Goal: Task Accomplishment & Management: Manage account settings

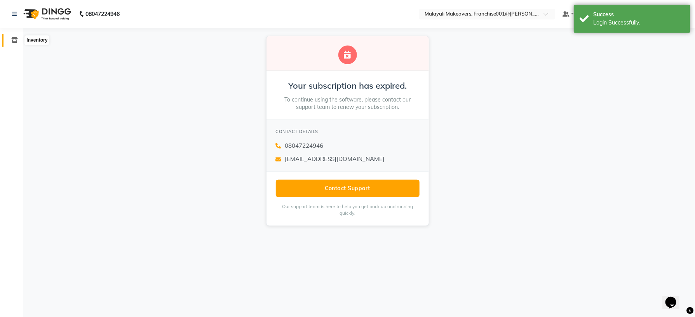
click at [14, 40] on icon at bounding box center [14, 40] width 7 height 6
select select
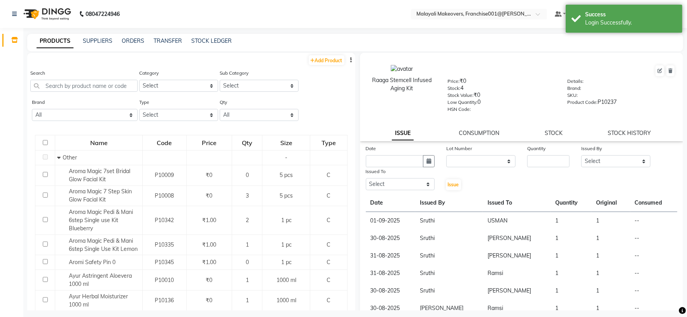
click at [351, 59] on icon "button" at bounding box center [352, 59] width 2 height 5
click at [322, 64] on div "EXPORT" at bounding box center [317, 65] width 25 height 10
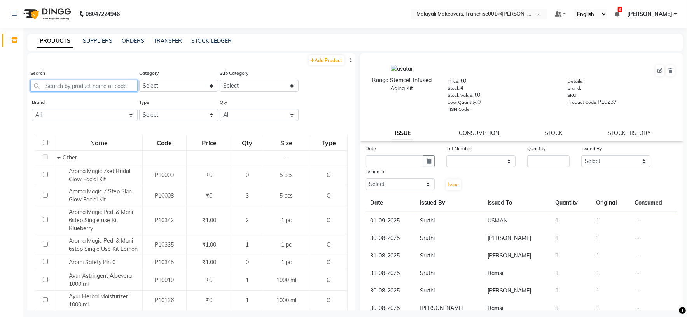
click at [73, 87] on input "text" at bounding box center [83, 86] width 107 height 12
paste input "Forever52 High Coverage Foundation"
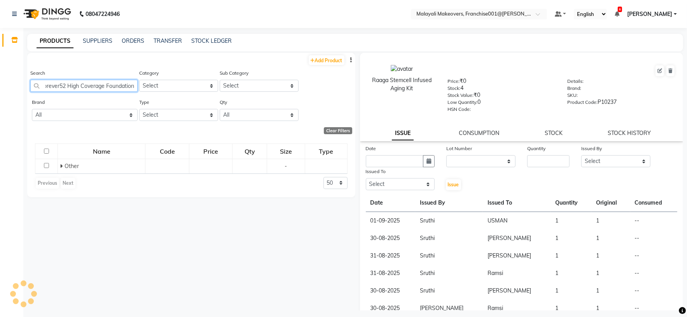
scroll to position [0, 5]
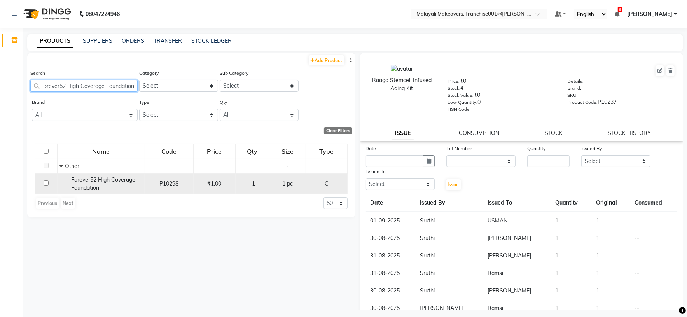
type input "Forever52 High Coverage Foundation"
click at [113, 187] on div "Forever52 High Coverage Foundation" at bounding box center [100, 184] width 83 height 16
select select
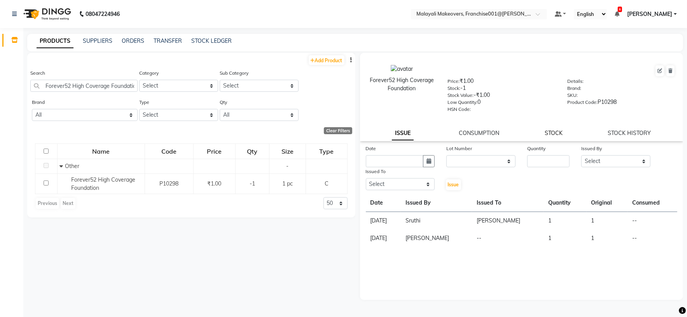
click at [553, 130] on link "STOCK" at bounding box center [554, 132] width 18 height 7
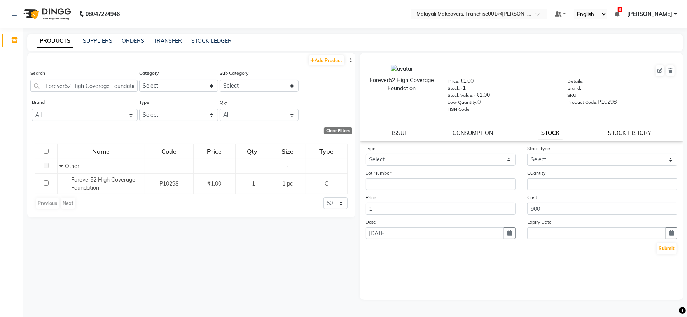
click at [626, 135] on link "STOCK HISTORY" at bounding box center [629, 132] width 43 height 7
select select "all"
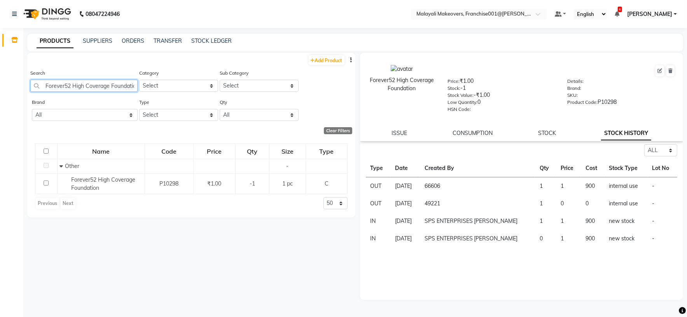
click at [98, 85] on input "Forever52 High Coverage Foundation" at bounding box center [83, 86] width 107 height 12
paste input "Donuts Small"
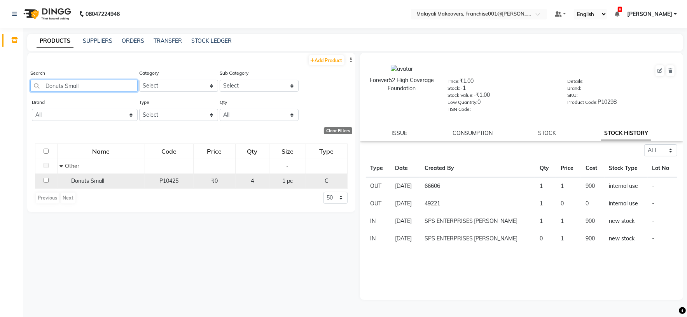
type input "Donuts Small"
click at [70, 178] on div "Donuts Small" at bounding box center [100, 181] width 83 height 8
select select "all"
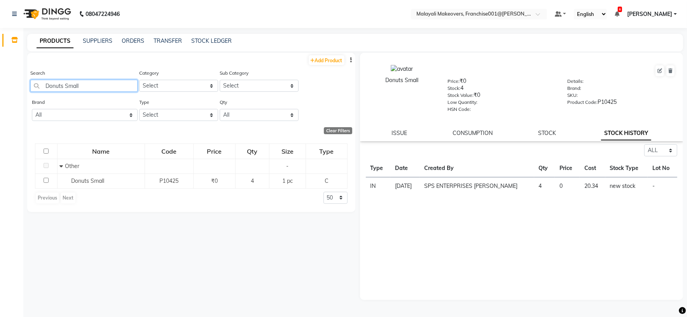
drag, startPoint x: 95, startPoint y: 91, endPoint x: 13, endPoint y: 81, distance: 82.2
click at [13, 81] on app-home "08047224946 Select Location × Malayali Makeovers, Franchise001@[PERSON_NAME] De…" at bounding box center [343, 161] width 687 height 322
click at [99, 86] on input "donut" at bounding box center [83, 86] width 107 height 12
type input "d"
